Goal: Navigation & Orientation: Understand site structure

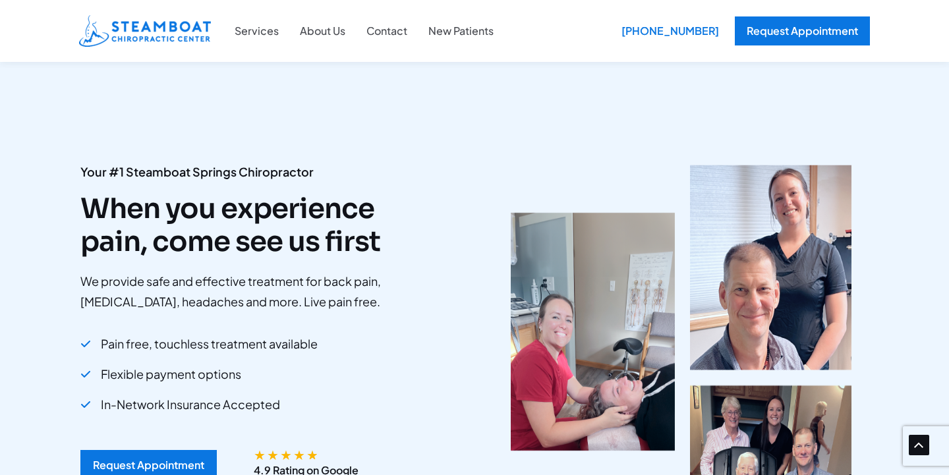
scroll to position [2201, 0]
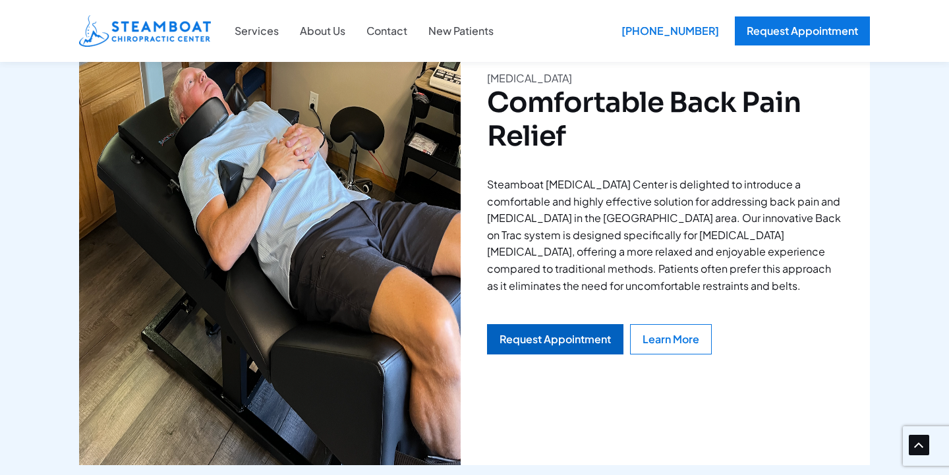
click at [528, 334] on div "Request Appointment" at bounding box center [554, 339] width 111 height 11
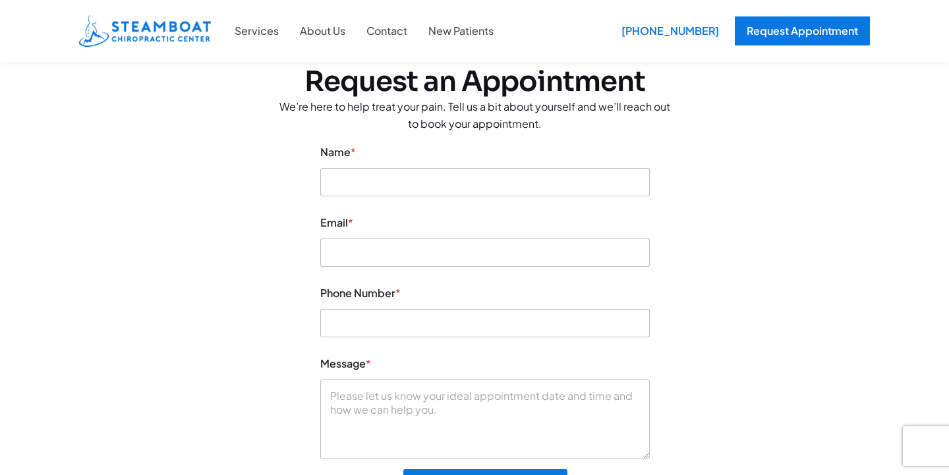
scroll to position [74, 0]
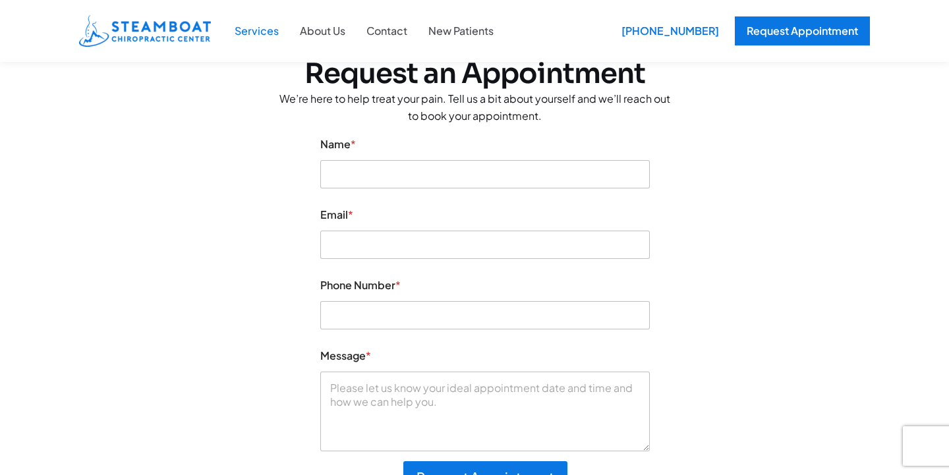
click at [264, 30] on link "Services" at bounding box center [256, 30] width 65 height 17
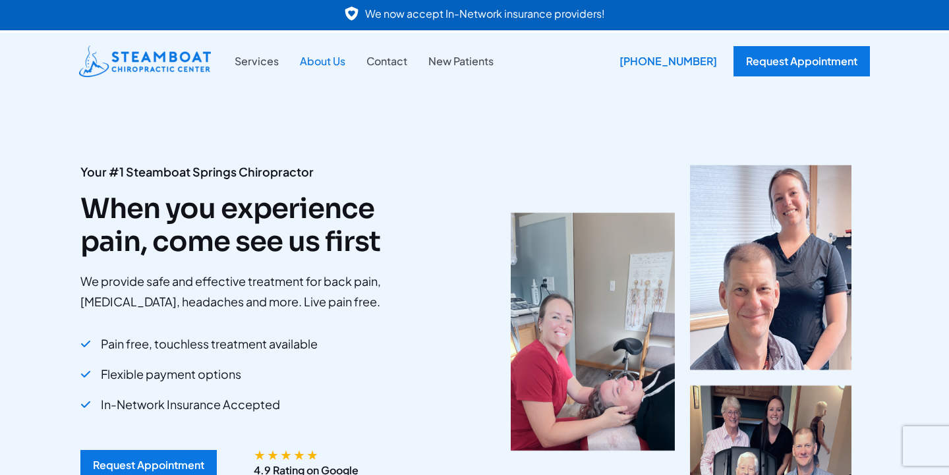
click at [318, 63] on link "About Us" at bounding box center [322, 61] width 67 height 17
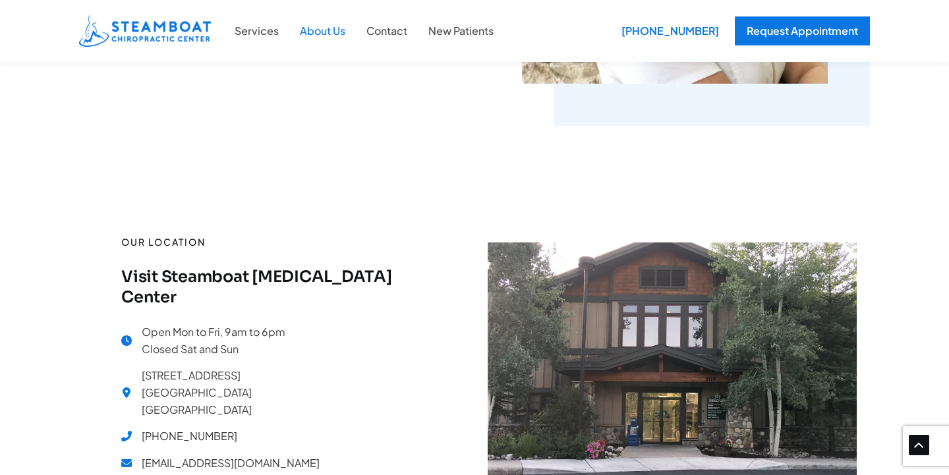
scroll to position [1245, 0]
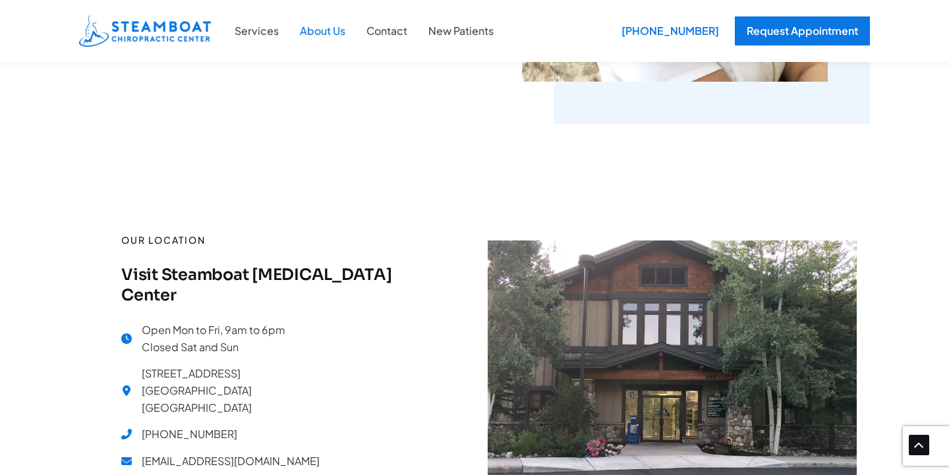
click at [324, 30] on link "About Us" at bounding box center [322, 30] width 67 height 17
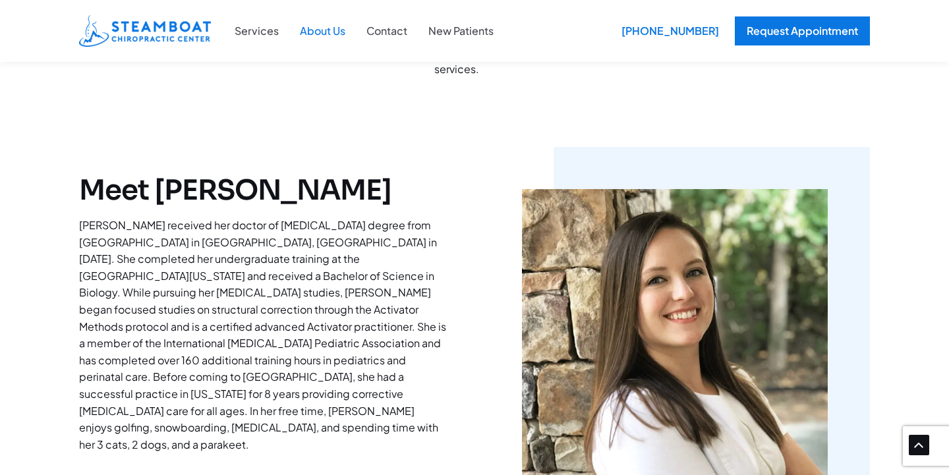
scroll to position [839, 0]
